Goal: Information Seeking & Learning: Learn about a topic

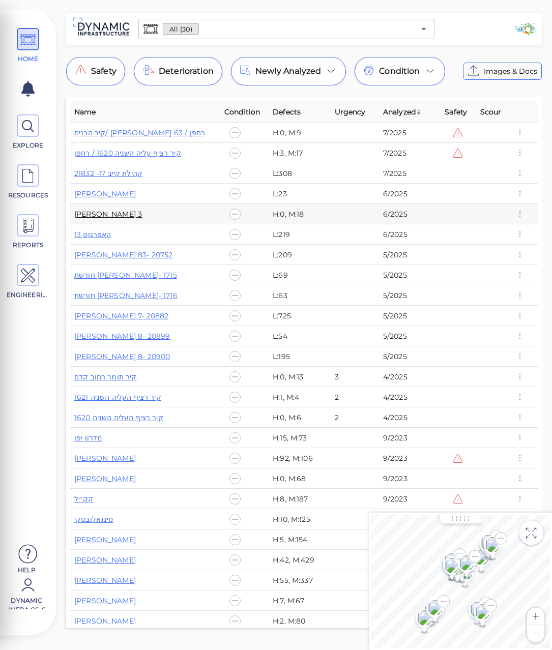
click at [105, 216] on link "[PERSON_NAME] 3" at bounding box center [108, 213] width 68 height 9
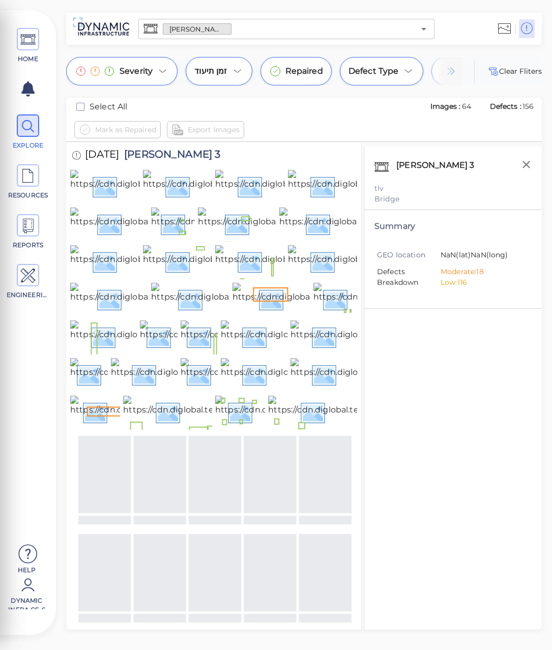
click at [167, 157] on span "[PERSON_NAME] 3" at bounding box center [169, 156] width 101 height 14
click at [223, 152] on div "[DATE] [PERSON_NAME] 3" at bounding box center [213, 156] width 287 height 28
click at [165, 153] on span "[PERSON_NAME] 3" at bounding box center [169, 156] width 101 height 14
click at [160, 155] on span "[PERSON_NAME] 3" at bounding box center [169, 156] width 101 height 14
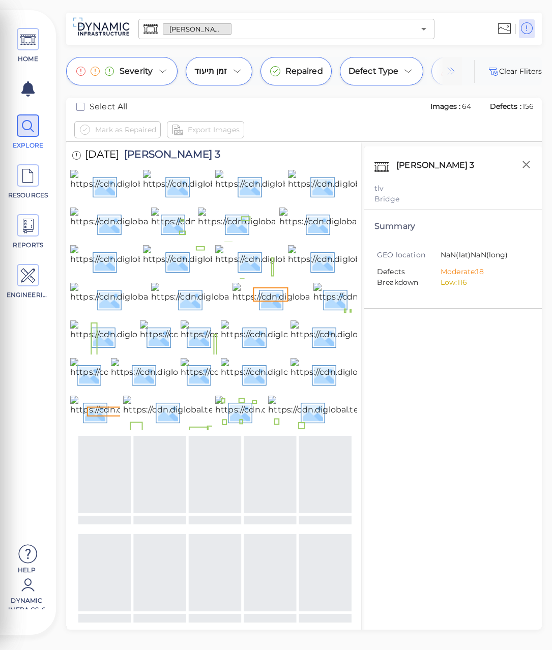
click at [154, 153] on span "[PERSON_NAME] 3" at bounding box center [169, 156] width 101 height 14
copy span "[PERSON_NAME] 3"
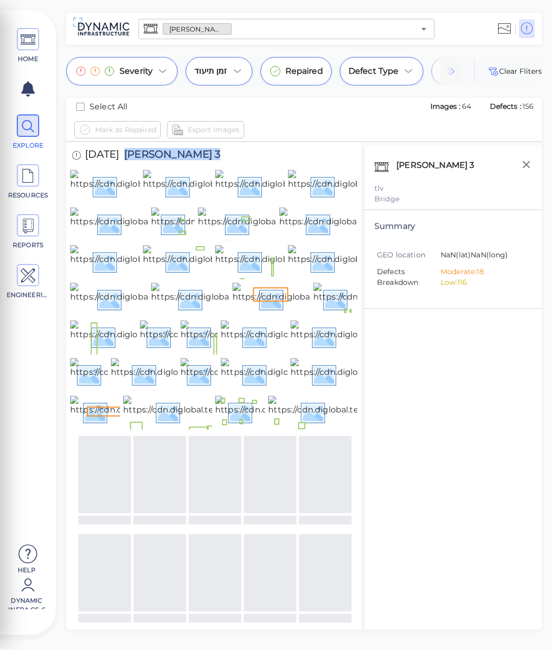
click at [179, 151] on span "[PERSON_NAME] 3" at bounding box center [169, 156] width 101 height 14
click at [171, 156] on span "[PERSON_NAME] 3" at bounding box center [169, 156] width 101 height 14
copy span "[PERSON_NAME] 3"
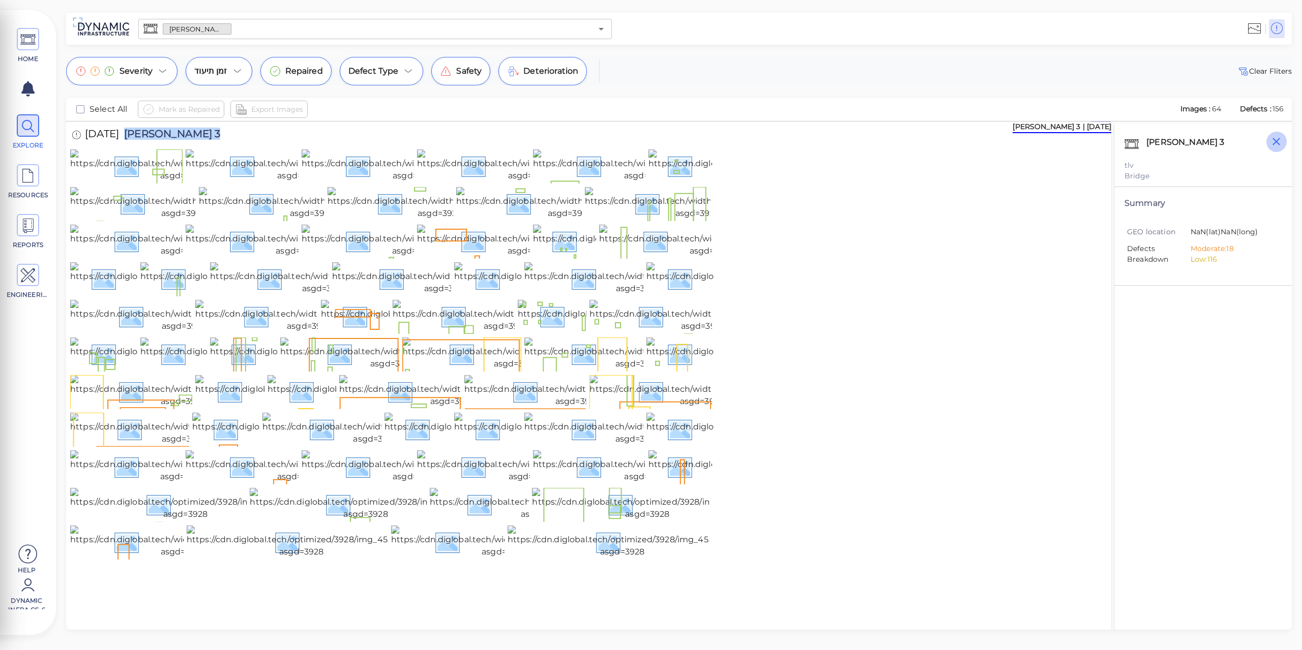
click at [551, 142] on icon "button" at bounding box center [1276, 141] width 13 height 13
click at [119, 178] on img at bounding box center [182, 165] width 225 height 33
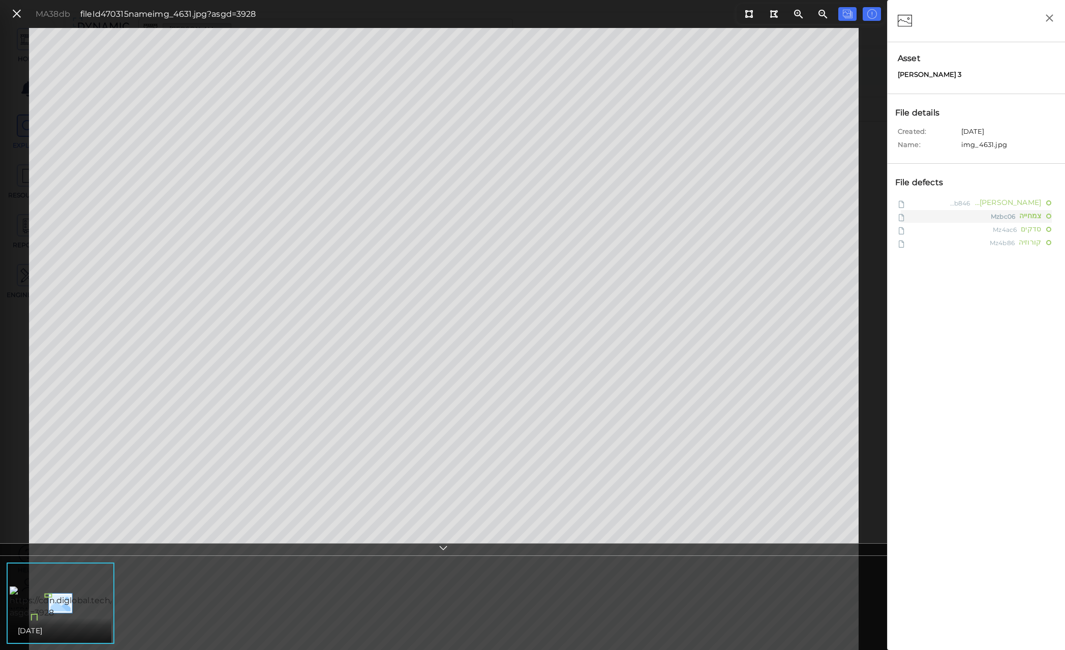
click at [551, 377] on div "[PERSON_NAME] קילוף Mzb846 צמחייה Mzbc06 סדקים Mz4ac6 קורוזיה Mz4b86" at bounding box center [976, 469] width 167 height 546
click at [551, 598] on div "[DATE]" at bounding box center [444, 604] width 882 height 92
click at [251, 570] on div "[DATE]" at bounding box center [444, 604] width 882 height 92
click at [18, 12] on icon at bounding box center [16, 14] width 11 height 14
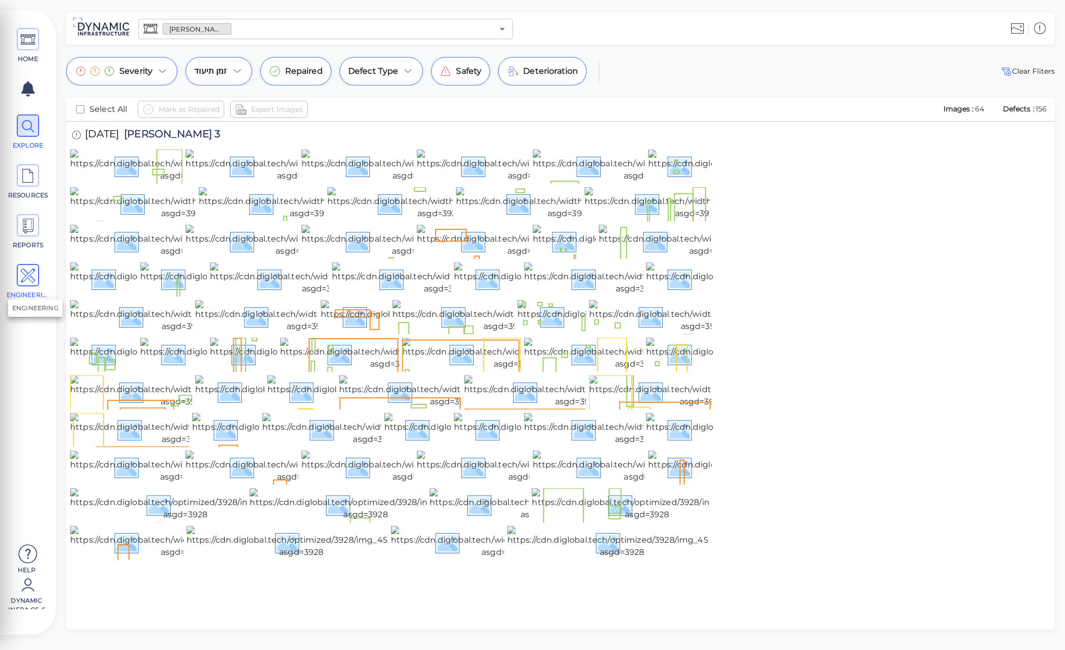
click at [33, 279] on icon at bounding box center [27, 275] width 15 height 23
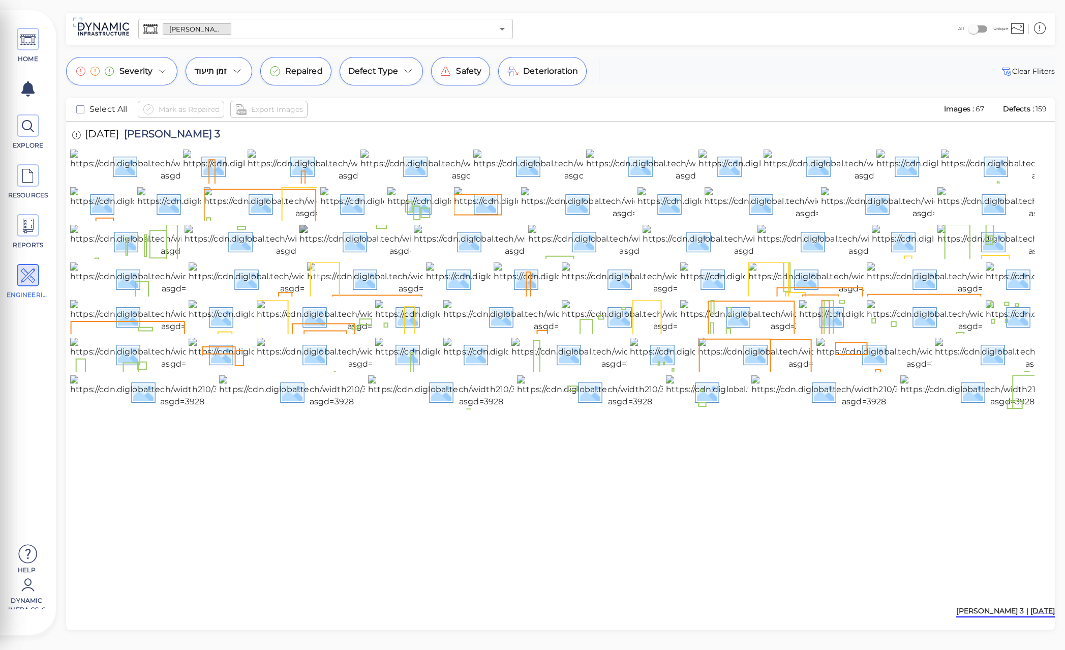
scroll to position [152, 0]
click at [551, 295] on img at bounding box center [860, 278] width 225 height 33
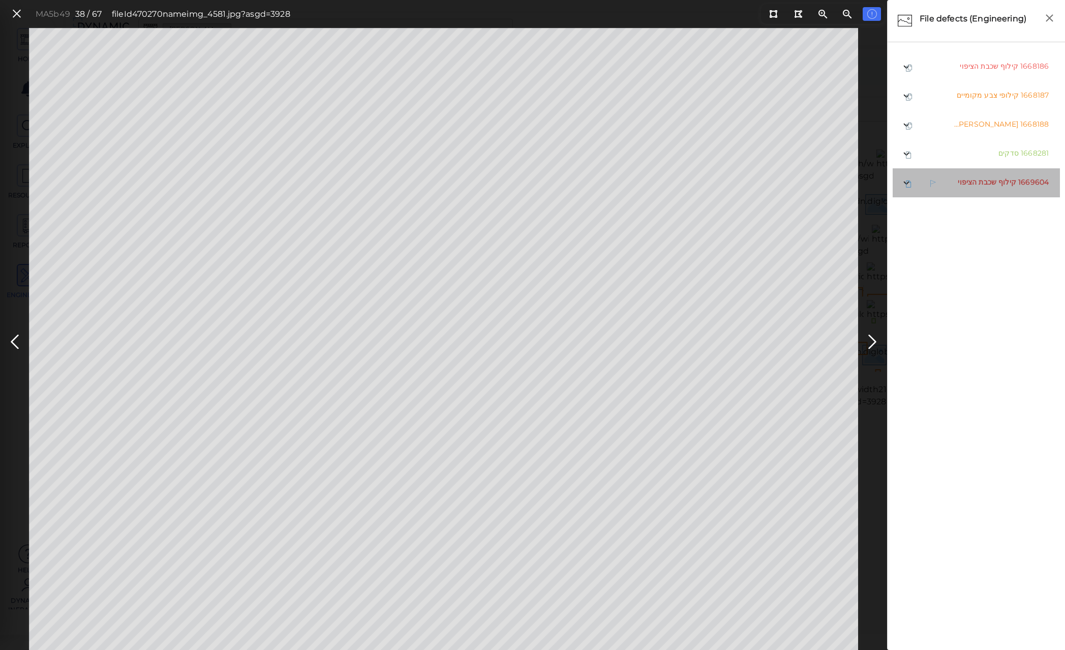
click at [551, 181] on span "קילוף שכבת הציפוי" at bounding box center [987, 181] width 58 height 9
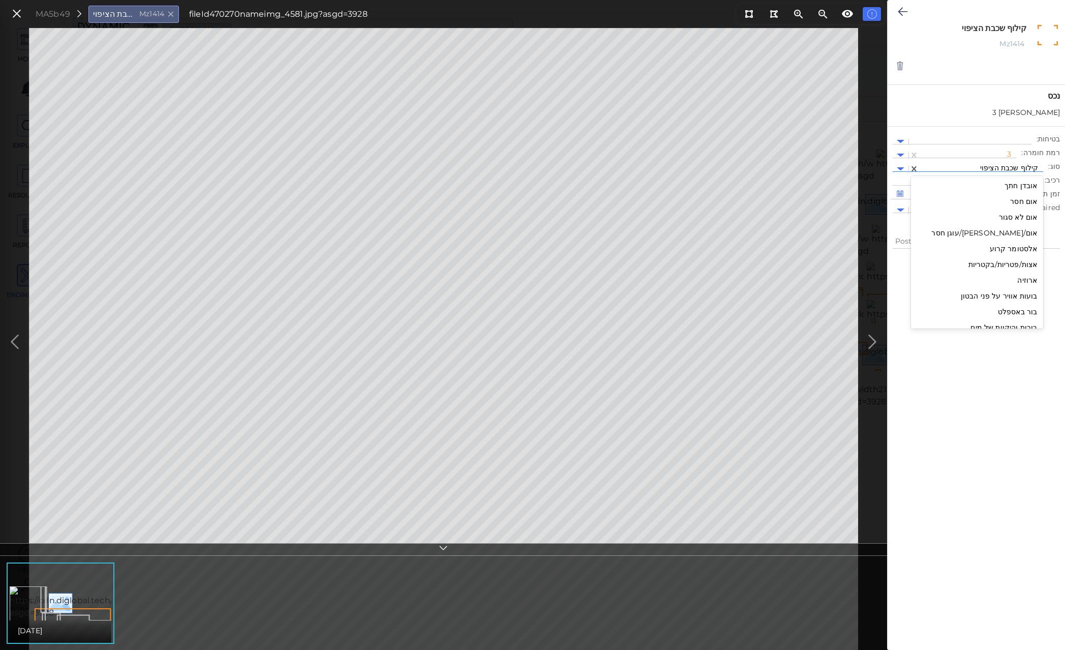
scroll to position [1352, 0]
drag, startPoint x: 986, startPoint y: 166, endPoint x: 1000, endPoint y: 167, distance: 13.7
click at [551, 167] on div at bounding box center [981, 169] width 114 height 11
drag, startPoint x: 1039, startPoint y: 169, endPoint x: 1007, endPoint y: 171, distance: 31.6
click at [551, 171] on div at bounding box center [981, 169] width 114 height 11
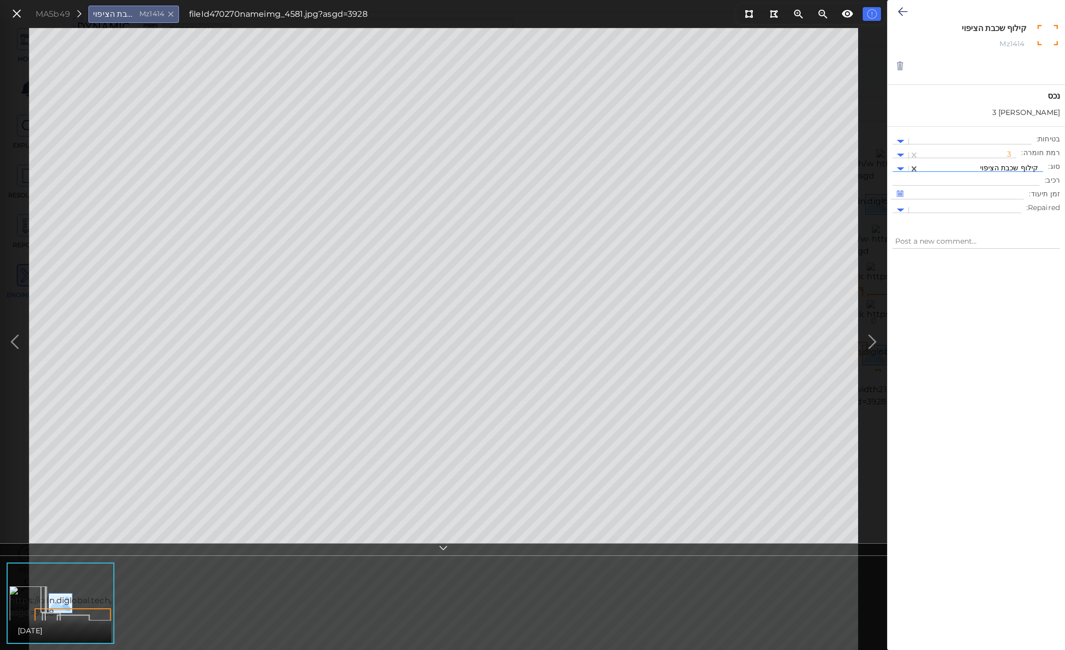
click at [551, 168] on div at bounding box center [981, 169] width 114 height 11
drag, startPoint x: 1025, startPoint y: 28, endPoint x: 961, endPoint y: 30, distance: 63.6
click at [551, 30] on textarea "קילוף שכבת הציפוי" at bounding box center [975, 28] width 104 height 10
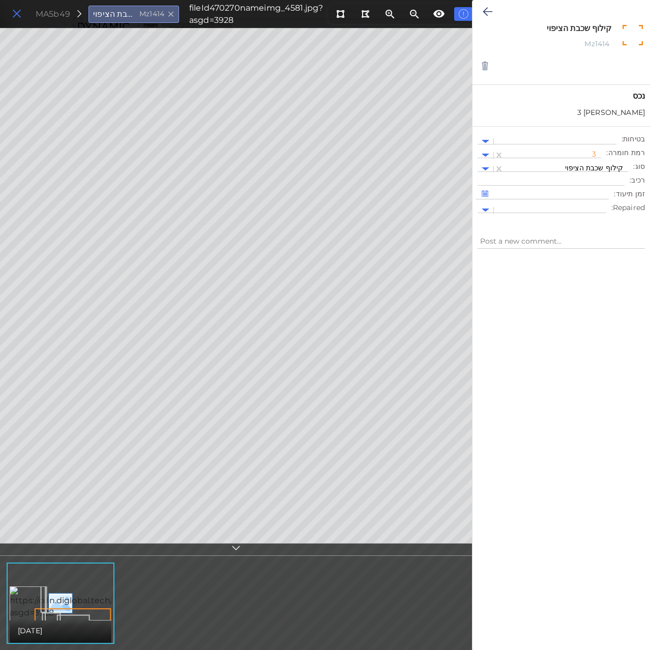
click at [15, 13] on icon at bounding box center [16, 14] width 11 height 14
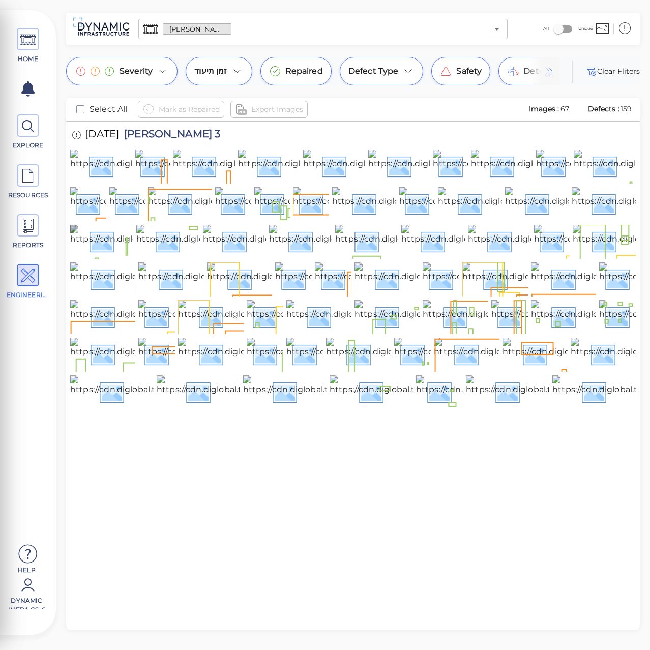
click at [114, 237] on img at bounding box center [182, 241] width 225 height 33
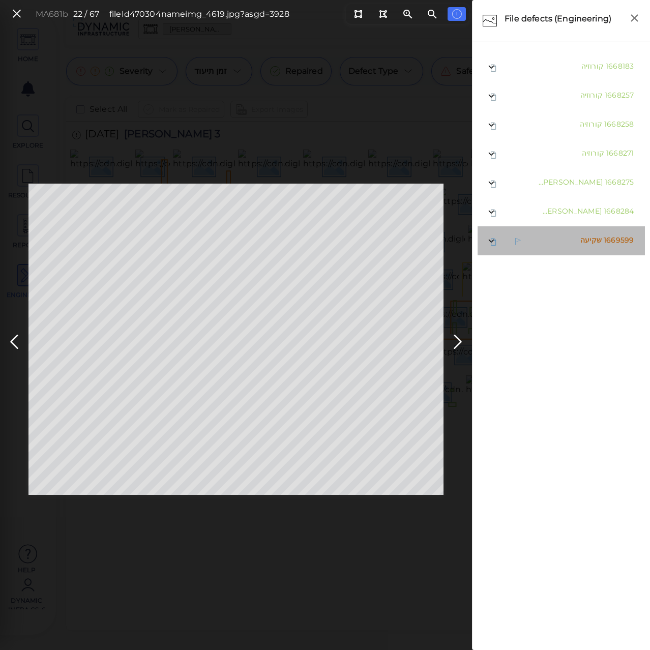
click at [551, 243] on span "שקיעה" at bounding box center [590, 239] width 21 height 9
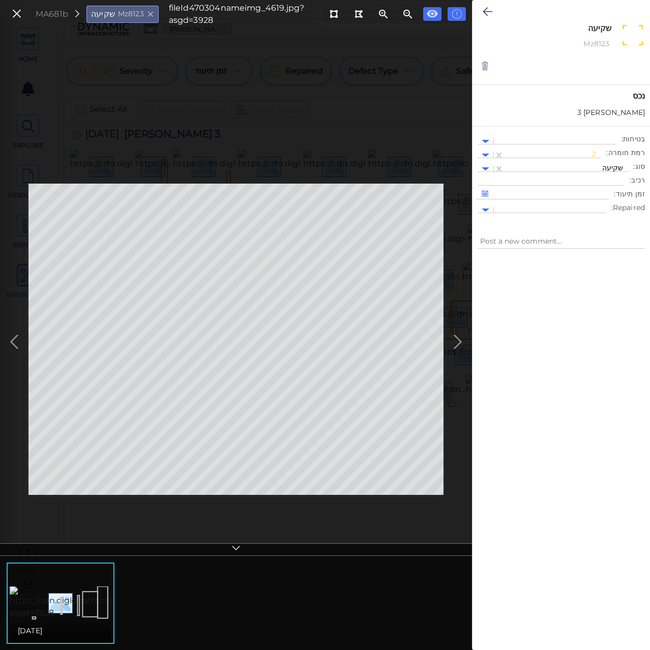
drag, startPoint x: 588, startPoint y: 27, endPoint x: 615, endPoint y: 24, distance: 27.6
click at [551, 24] on div "שקיעה x" at bounding box center [561, 30] width 115 height 14
click at [19, 13] on icon at bounding box center [16, 14] width 11 height 14
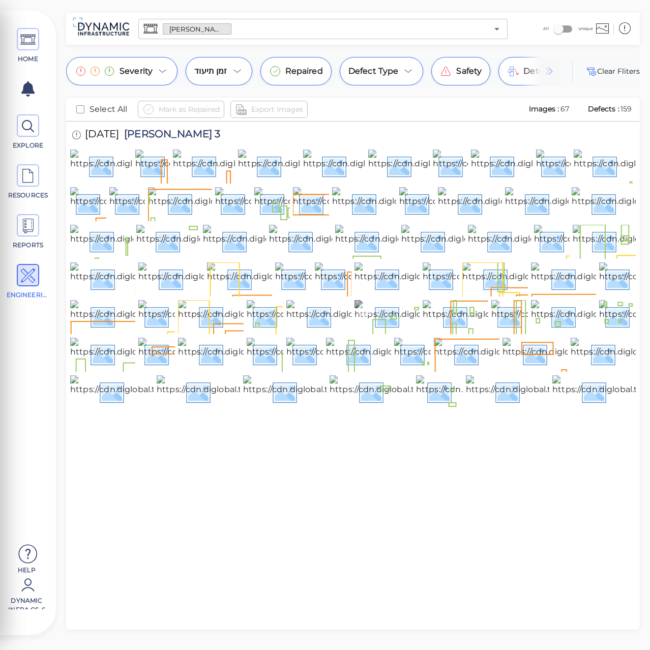
click at [378, 333] on img at bounding box center [467, 316] width 227 height 33
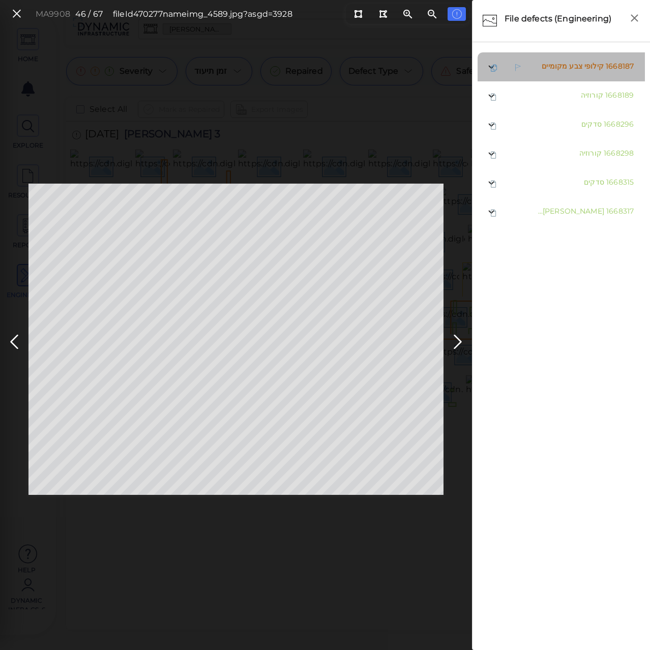
click at [551, 67] on span "קילופי צבע מקומיים" at bounding box center [572, 66] width 62 height 9
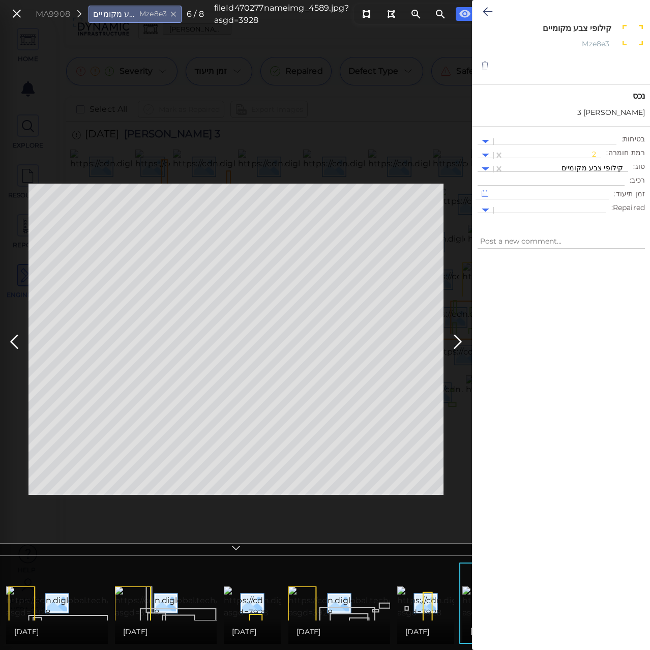
drag, startPoint x: 610, startPoint y: 25, endPoint x: 542, endPoint y: 32, distance: 68.0
click at [542, 32] on textarea "קילופי צבע מקומיים" at bounding box center [559, 28] width 104 height 10
click at [15, 13] on icon at bounding box center [16, 14] width 11 height 14
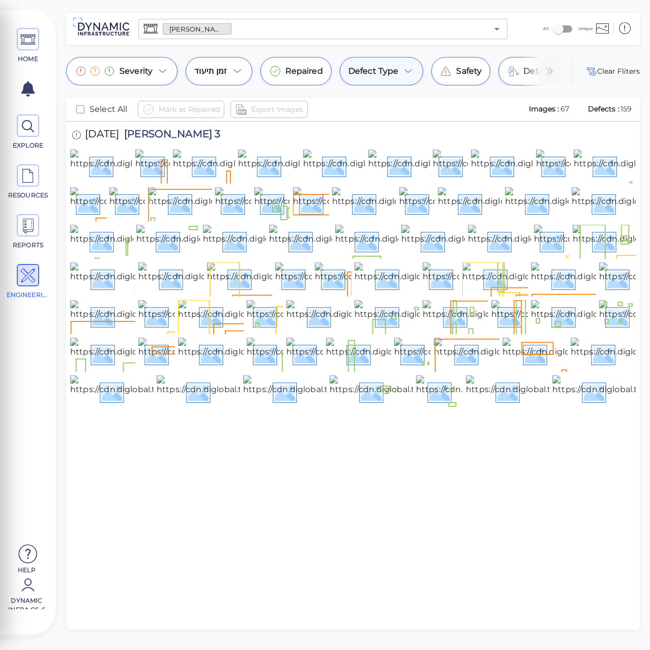
click at [406, 70] on icon at bounding box center [408, 71] width 12 height 12
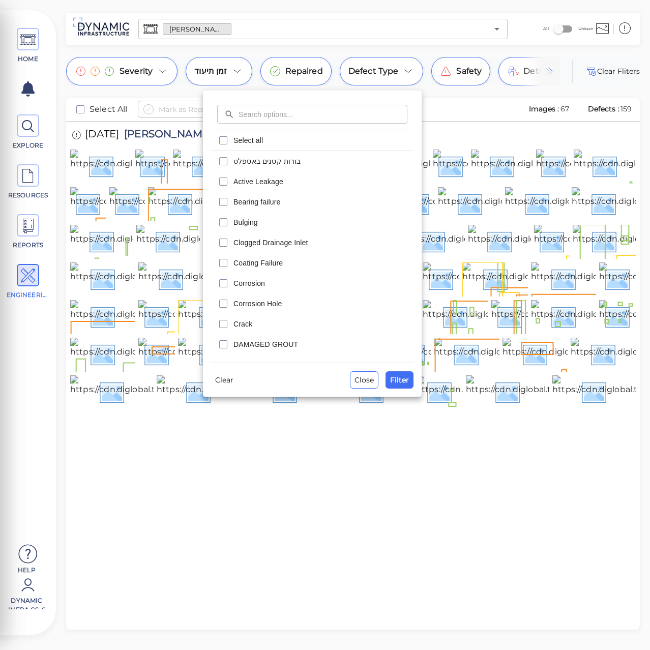
click at [405, 52] on div at bounding box center [325, 325] width 650 height 650
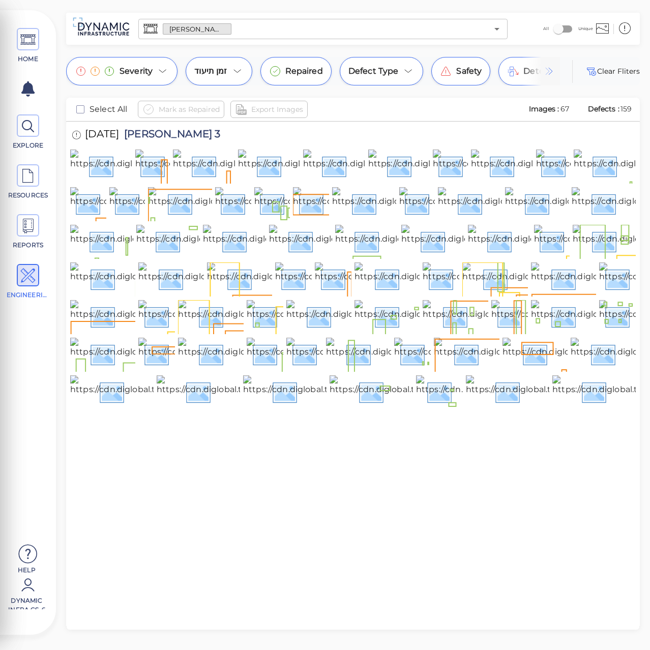
click at [550, 72] on img at bounding box center [549, 71] width 12 height 12
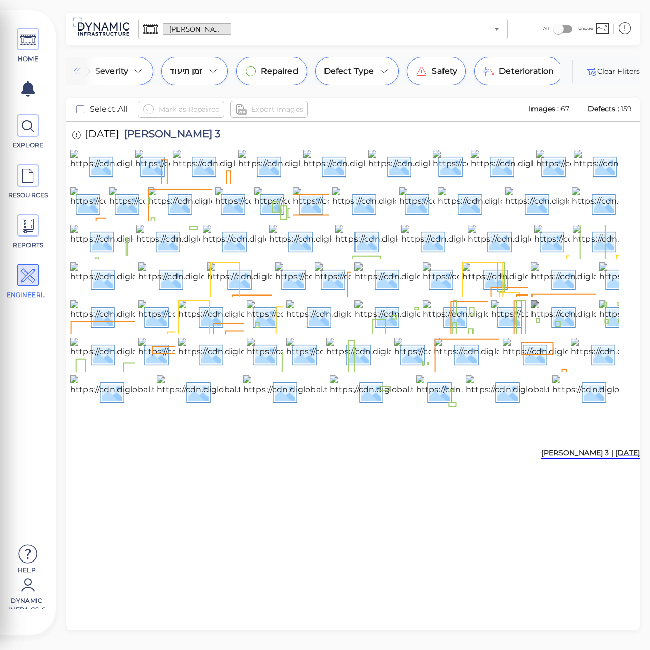
scroll to position [152, 0]
click at [551, 370] on img at bounding box center [614, 354] width 225 height 33
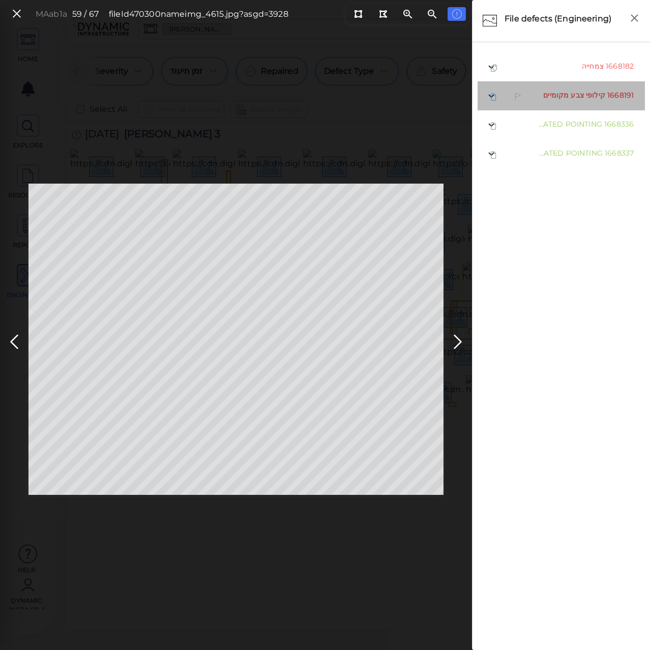
click at [551, 95] on span "קילופי צבע מקומיים" at bounding box center [574, 94] width 62 height 9
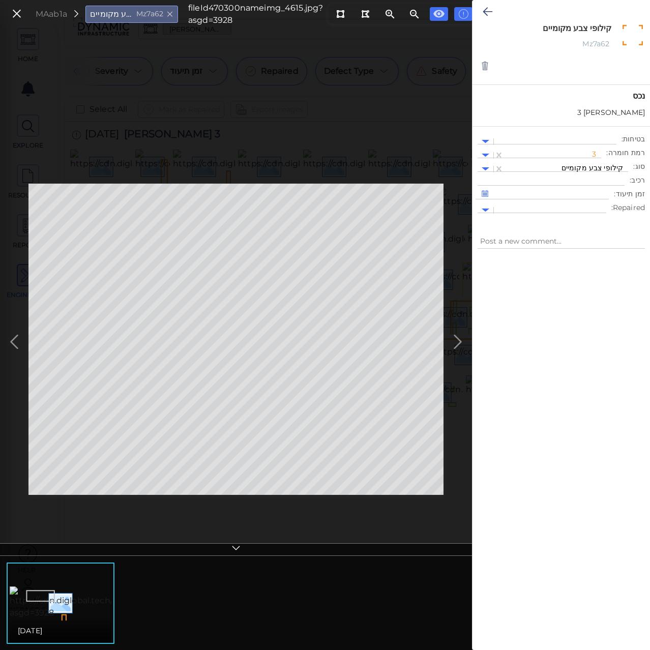
drag, startPoint x: 489, startPoint y: 7, endPoint x: 342, endPoint y: 166, distance: 216.6
click at [489, 7] on icon at bounding box center [487, 12] width 10 height 12
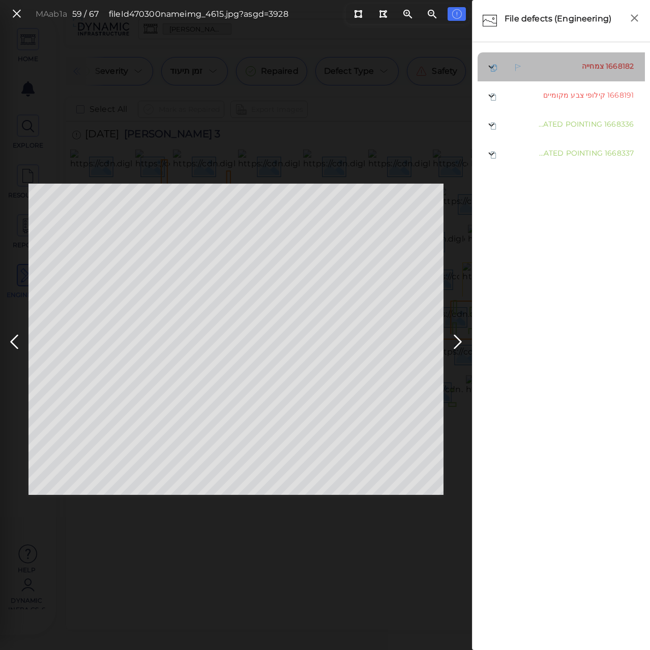
click at [551, 66] on span "צמחייה" at bounding box center [593, 66] width 22 height 9
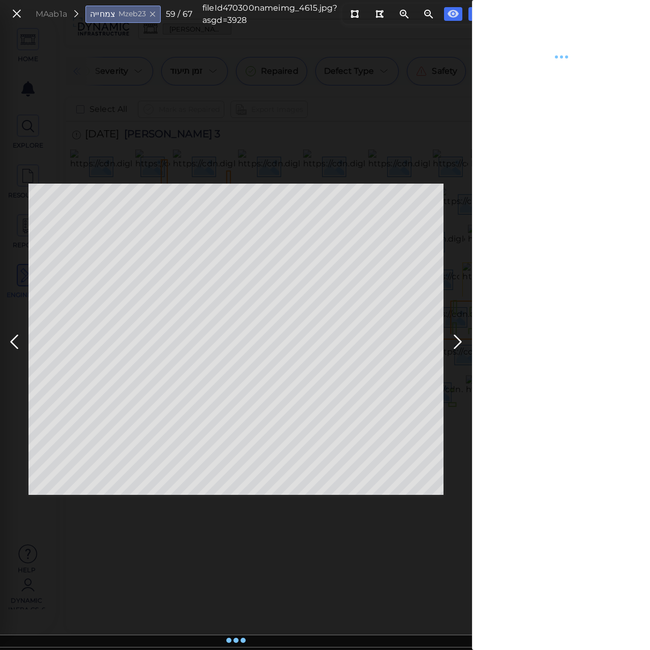
type textarea "x"
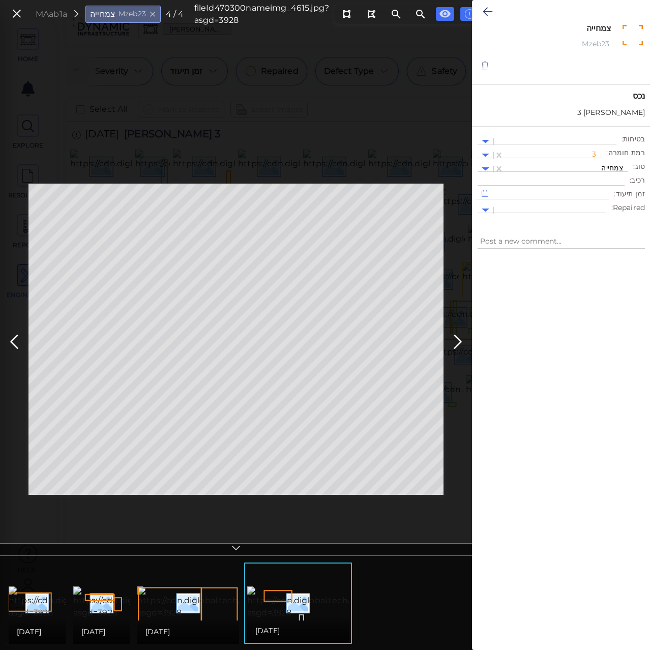
drag, startPoint x: 610, startPoint y: 28, endPoint x: 574, endPoint y: 35, distance: 36.7
click at [551, 35] on div "צמחייה x" at bounding box center [561, 30] width 115 height 14
drag, startPoint x: 17, startPoint y: 15, endPoint x: 22, endPoint y: 24, distance: 10.0
click at [17, 15] on icon at bounding box center [16, 14] width 11 height 14
